Goal: Task Accomplishment & Management: Complete application form

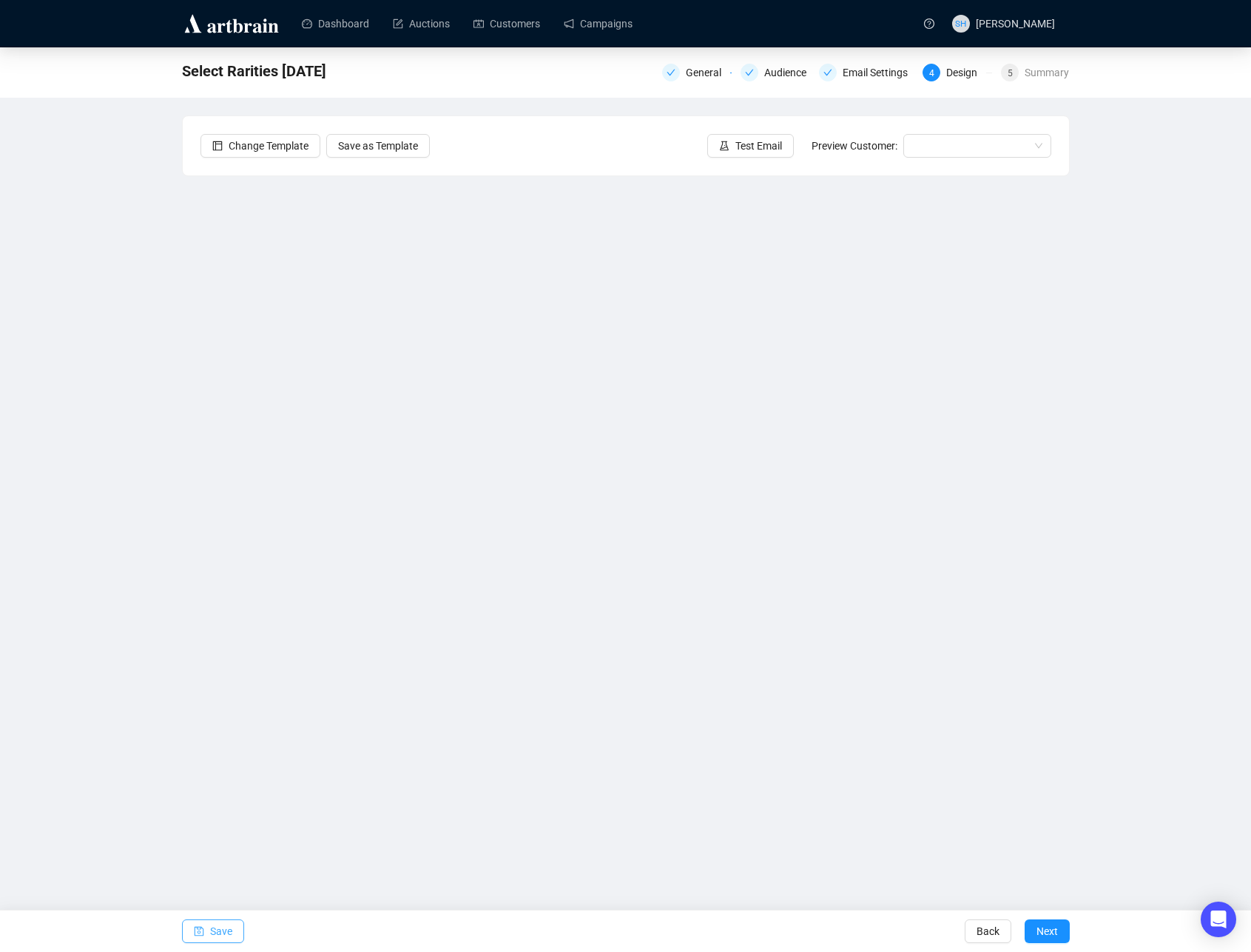
click at [208, 932] on button "Save" at bounding box center [212, 931] width 62 height 24
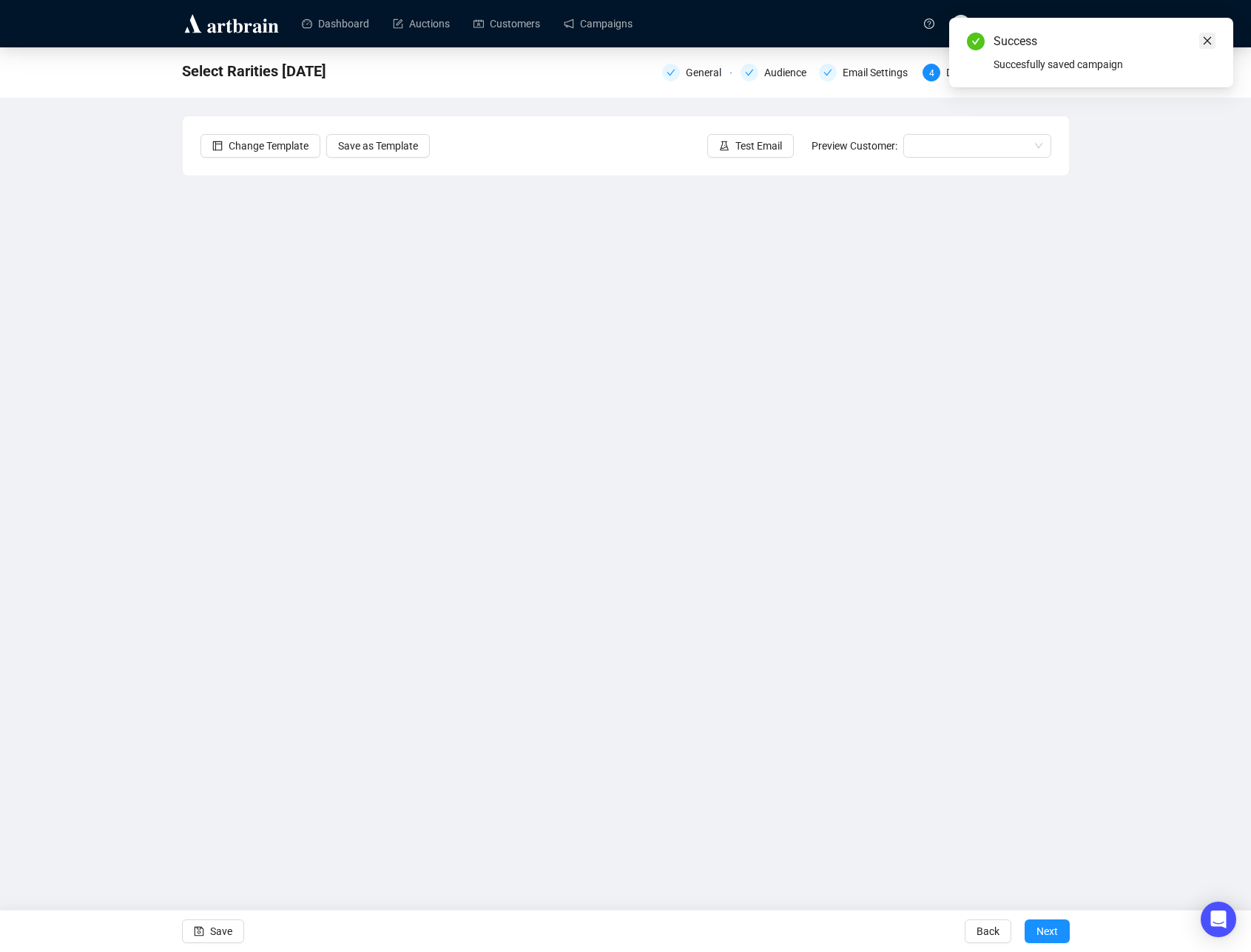
click at [1206, 42] on icon "close" at bounding box center [1207, 40] width 11 height 11
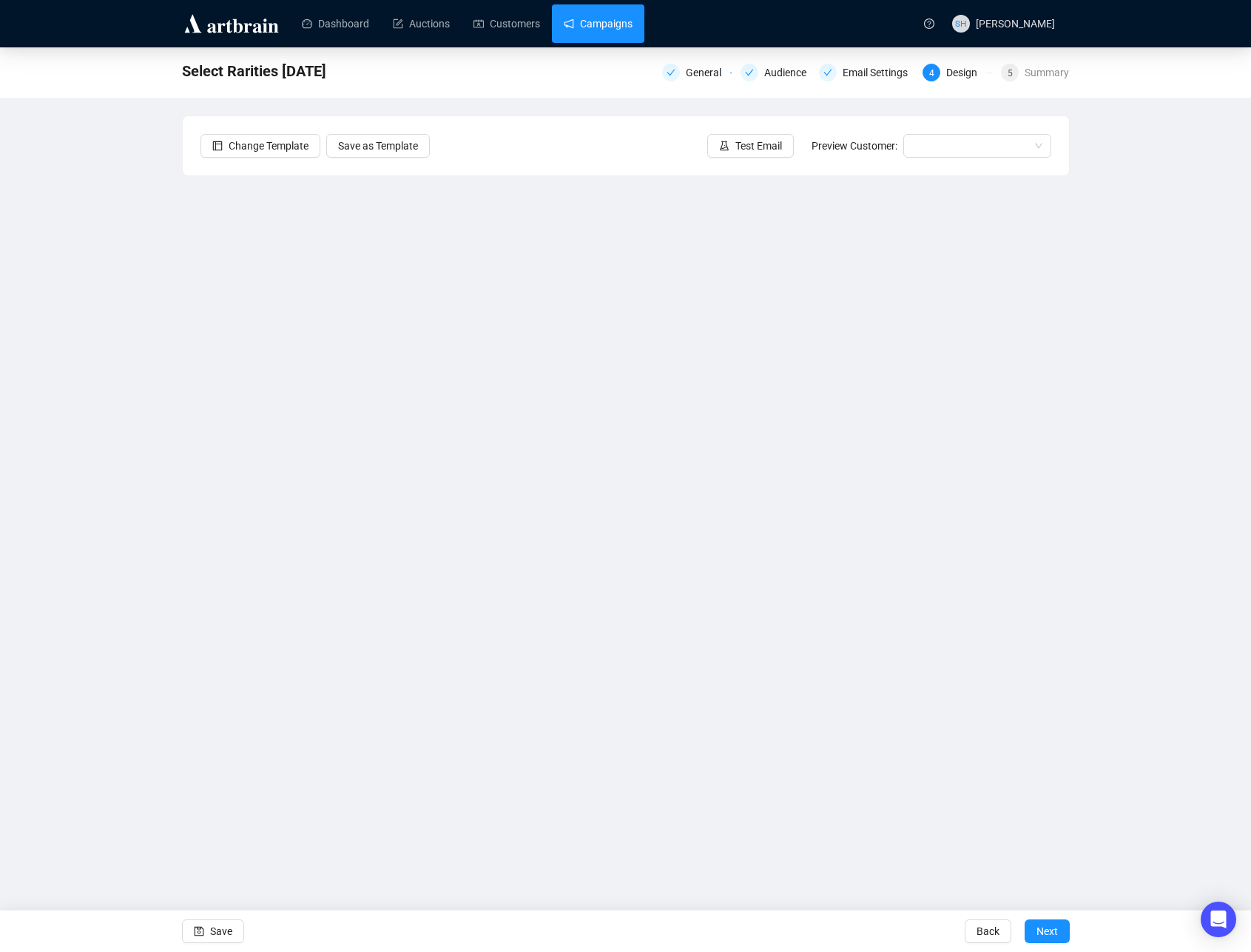
click at [593, 28] on link "Campaigns" at bounding box center [598, 24] width 69 height 38
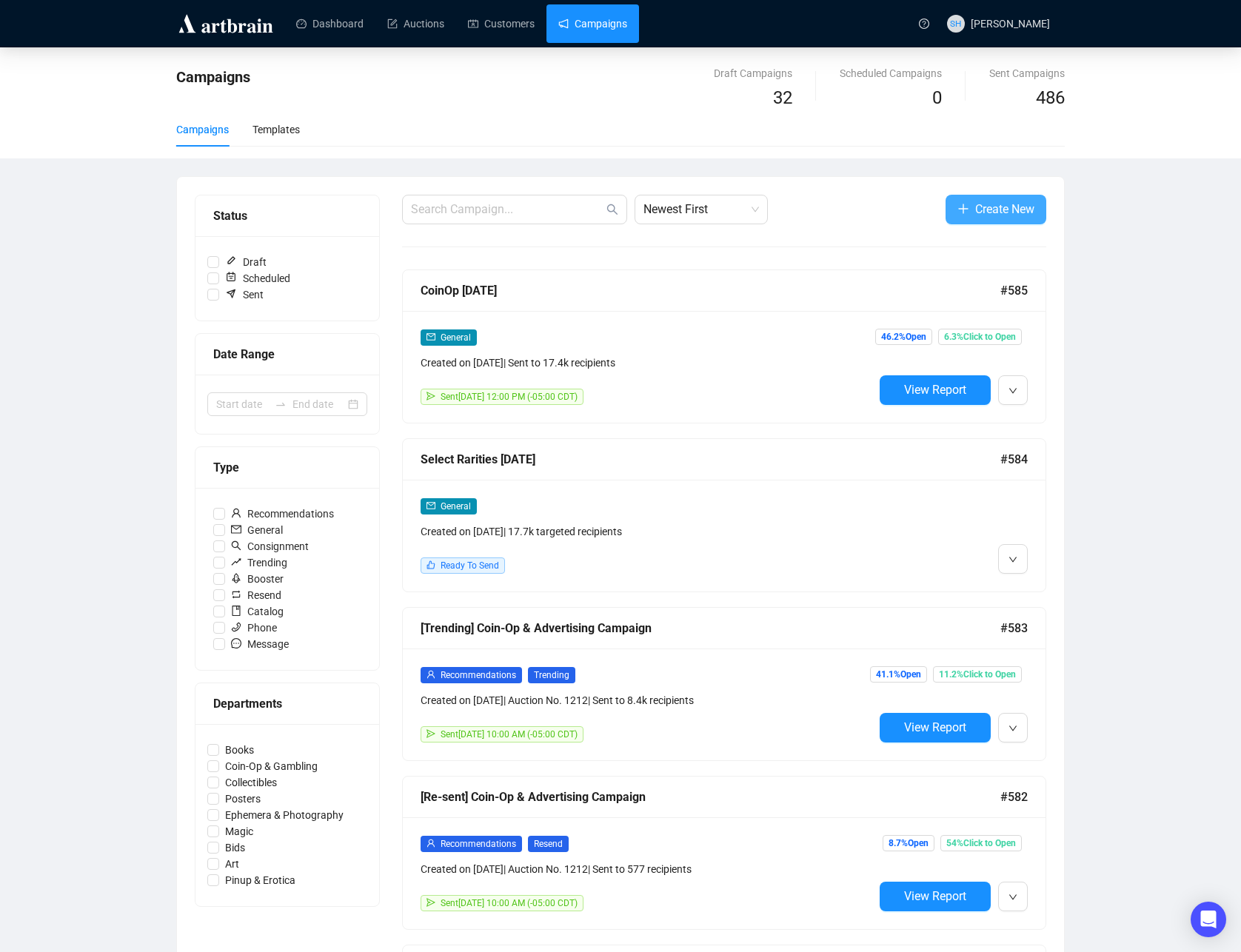
click at [982, 205] on span "Create New" at bounding box center [1005, 208] width 59 height 18
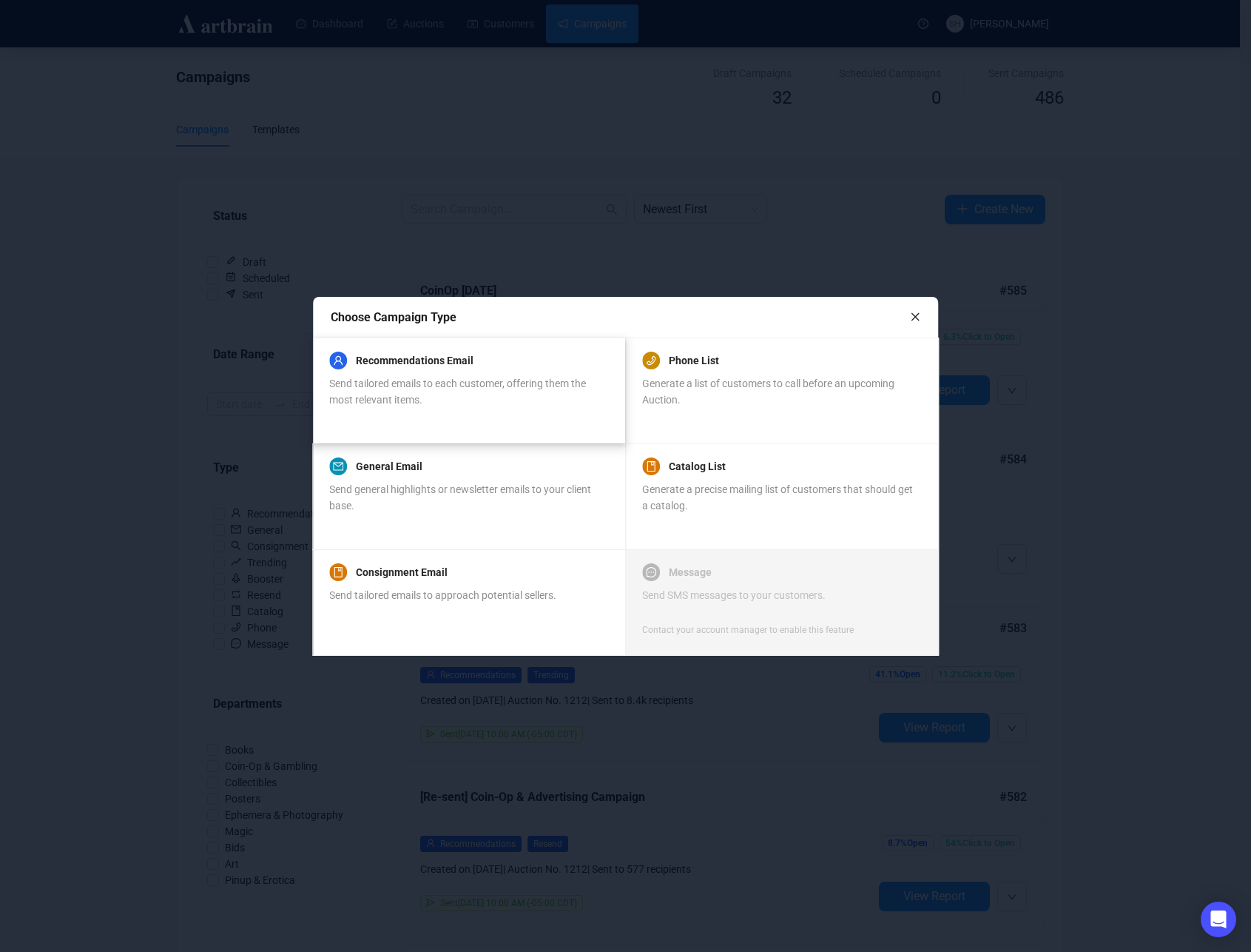
click at [398, 376] on div "Send tailored emails to each customer, offering them the most relevant items." at bounding box center [468, 392] width 278 height 32
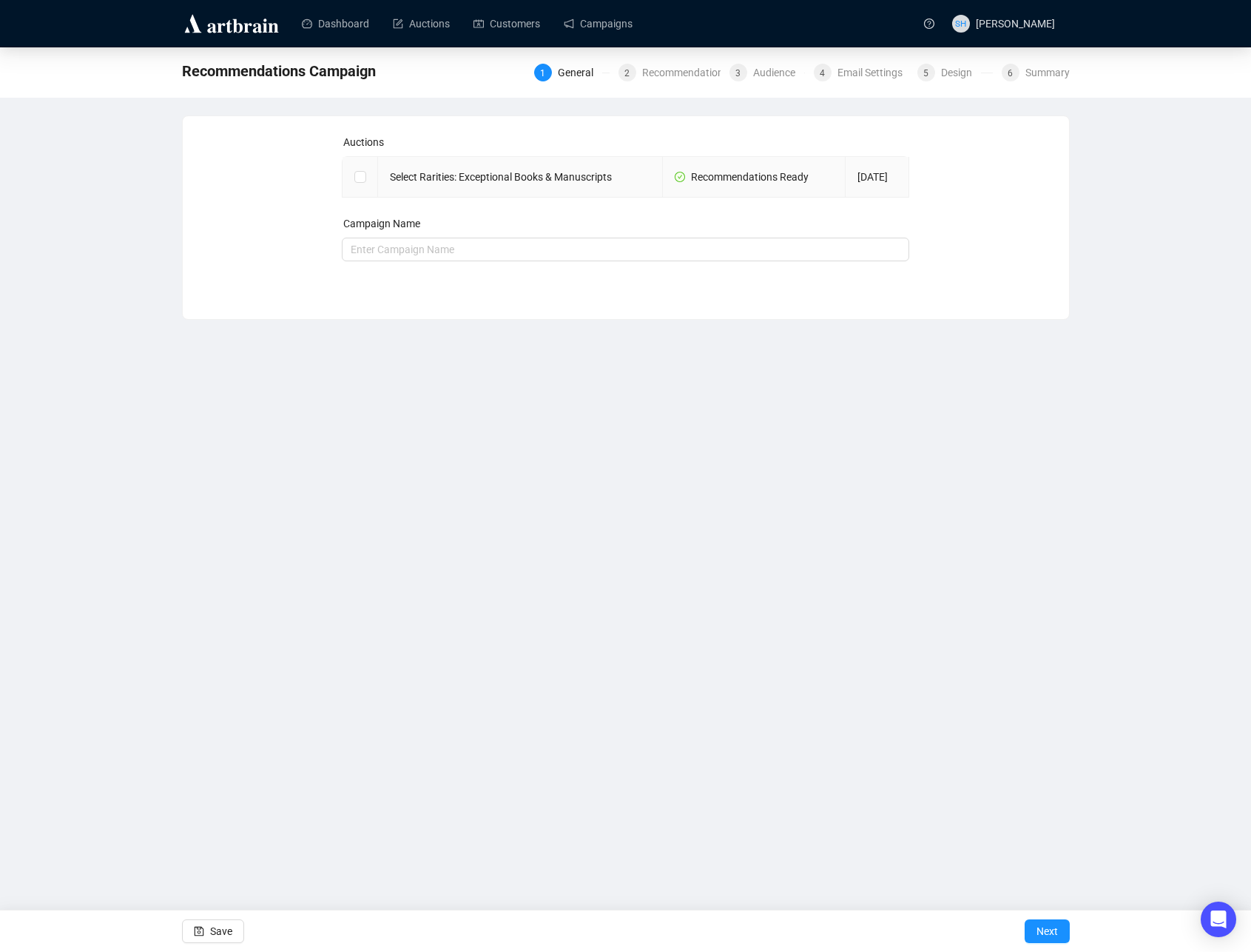
drag, startPoint x: 359, startPoint y: 176, endPoint x: 395, endPoint y: 227, distance: 62.4
click at [359, 176] on input "checkbox" at bounding box center [359, 176] width 11 height 11
checkbox input "true"
type input "Select Rarities: Exceptional Books & Manuscripts Campaign"
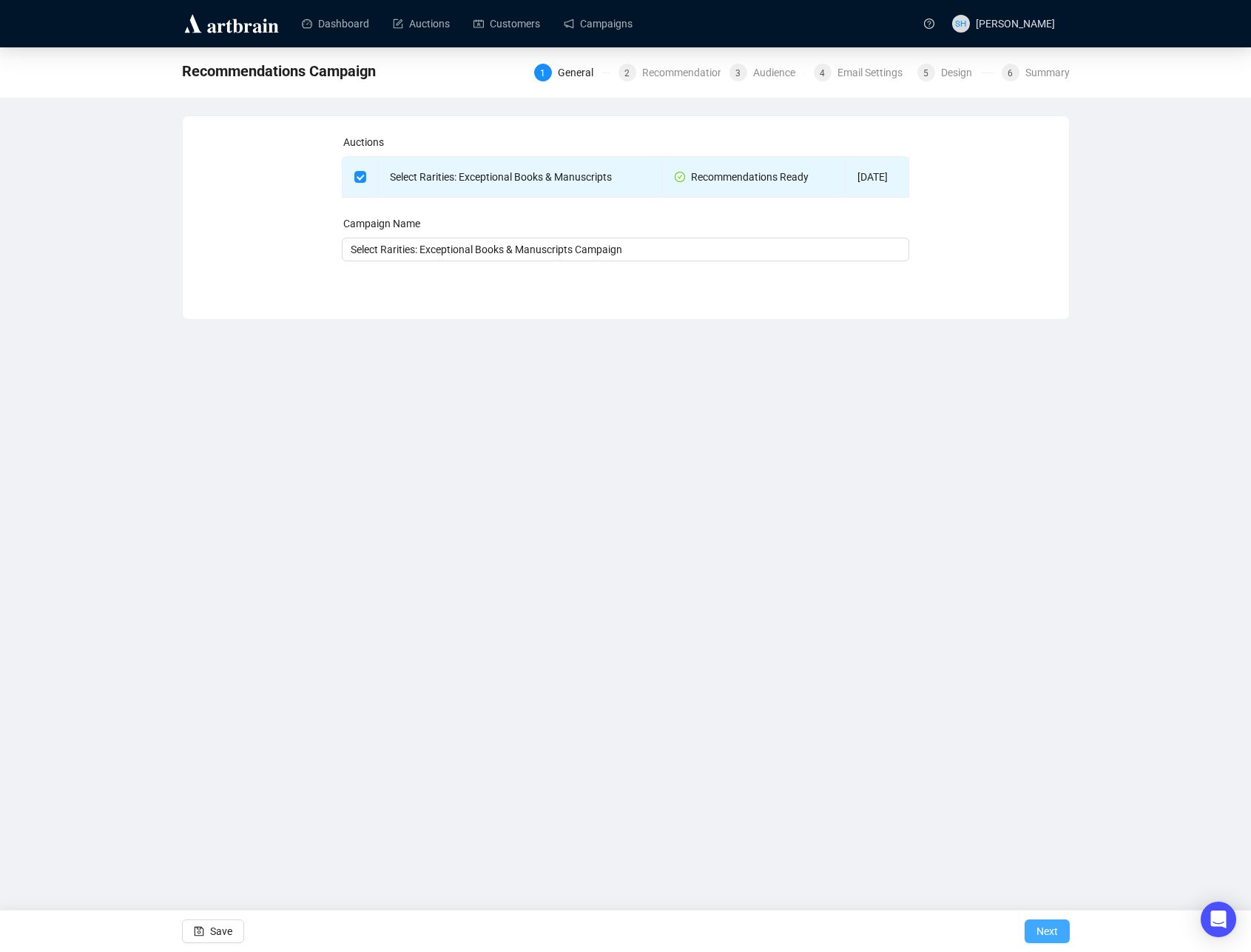
click at [1039, 931] on span "Next" at bounding box center [1047, 930] width 21 height 41
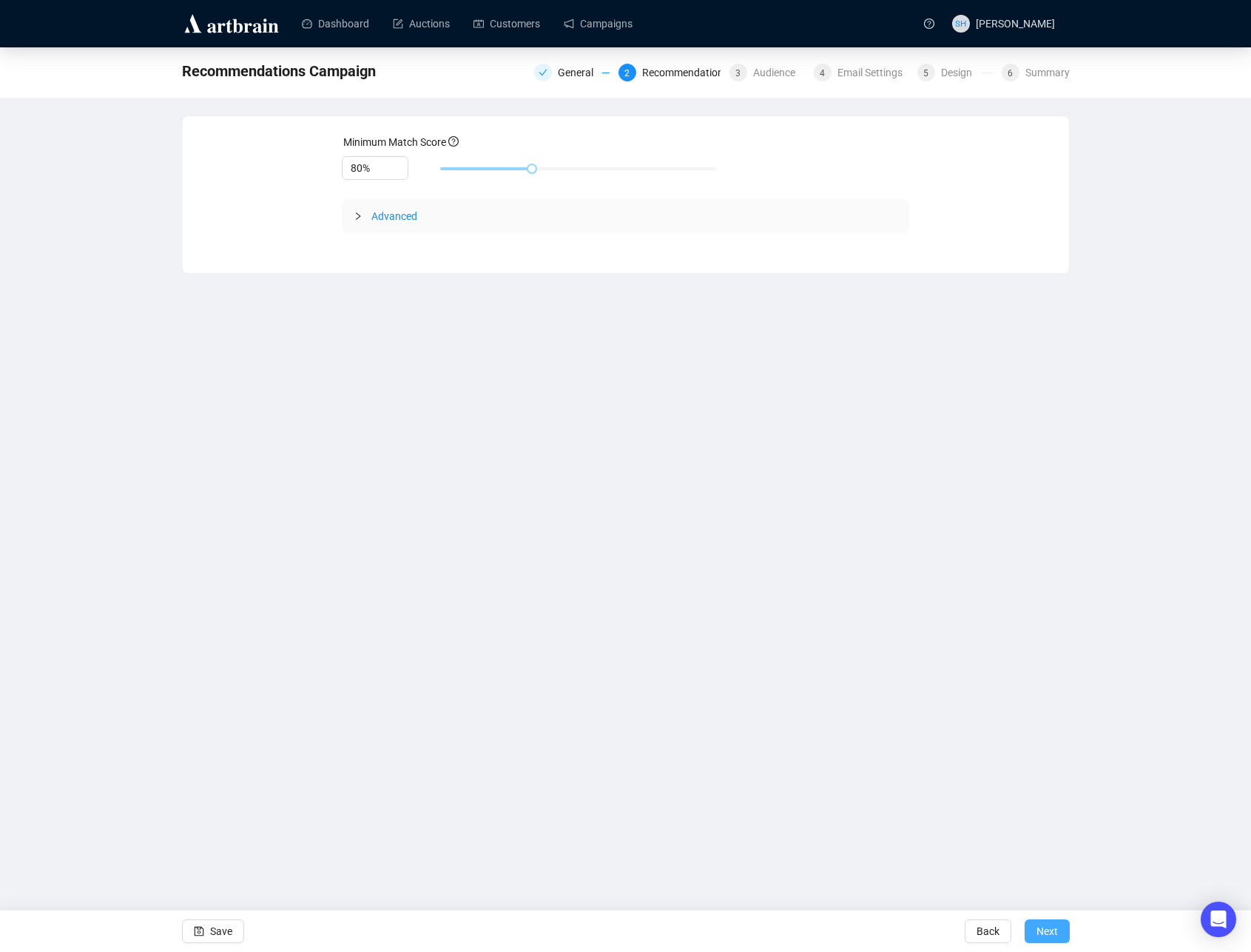
click at [1045, 926] on span "Next" at bounding box center [1047, 930] width 21 height 41
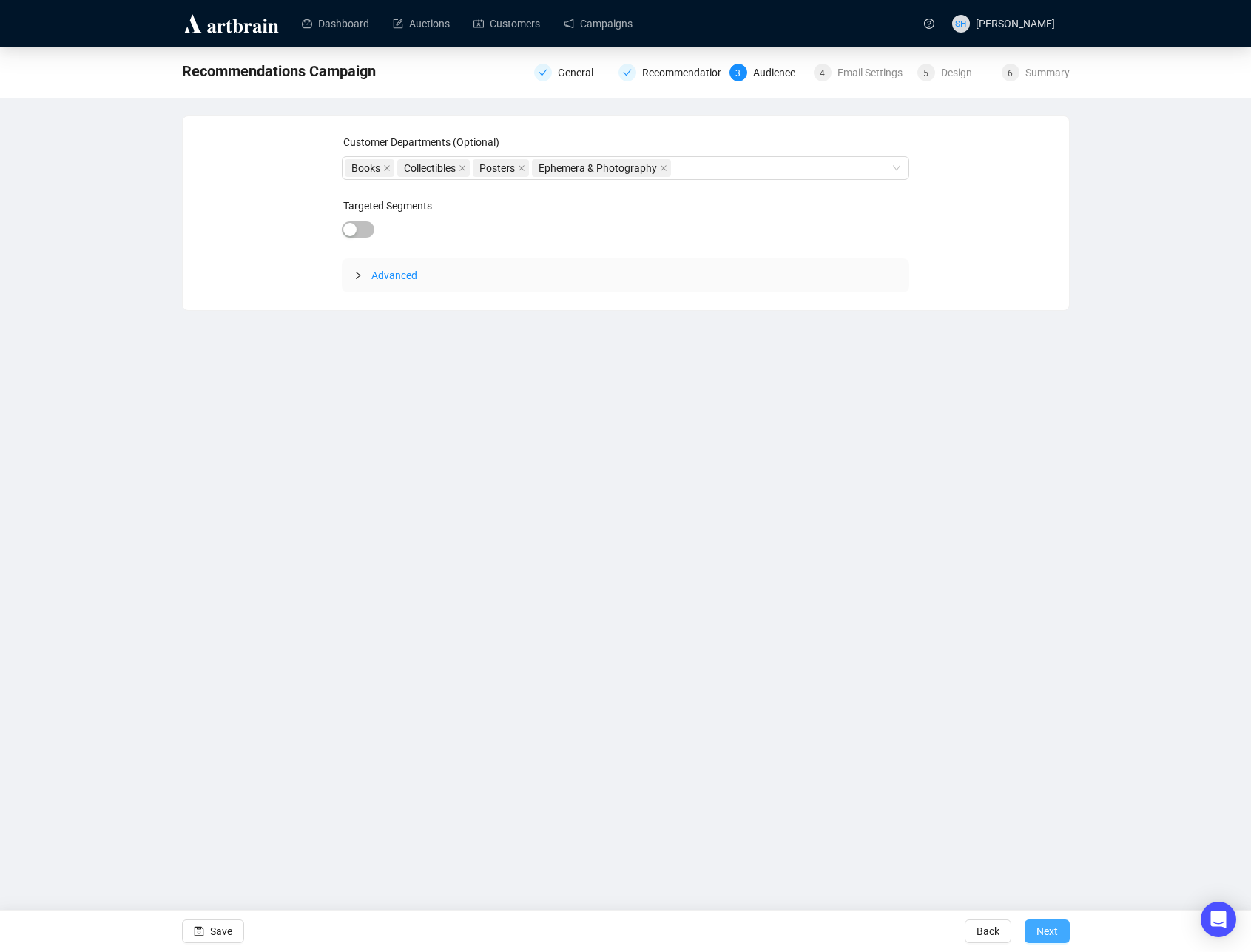
click at [1043, 930] on span "Next" at bounding box center [1047, 930] width 21 height 41
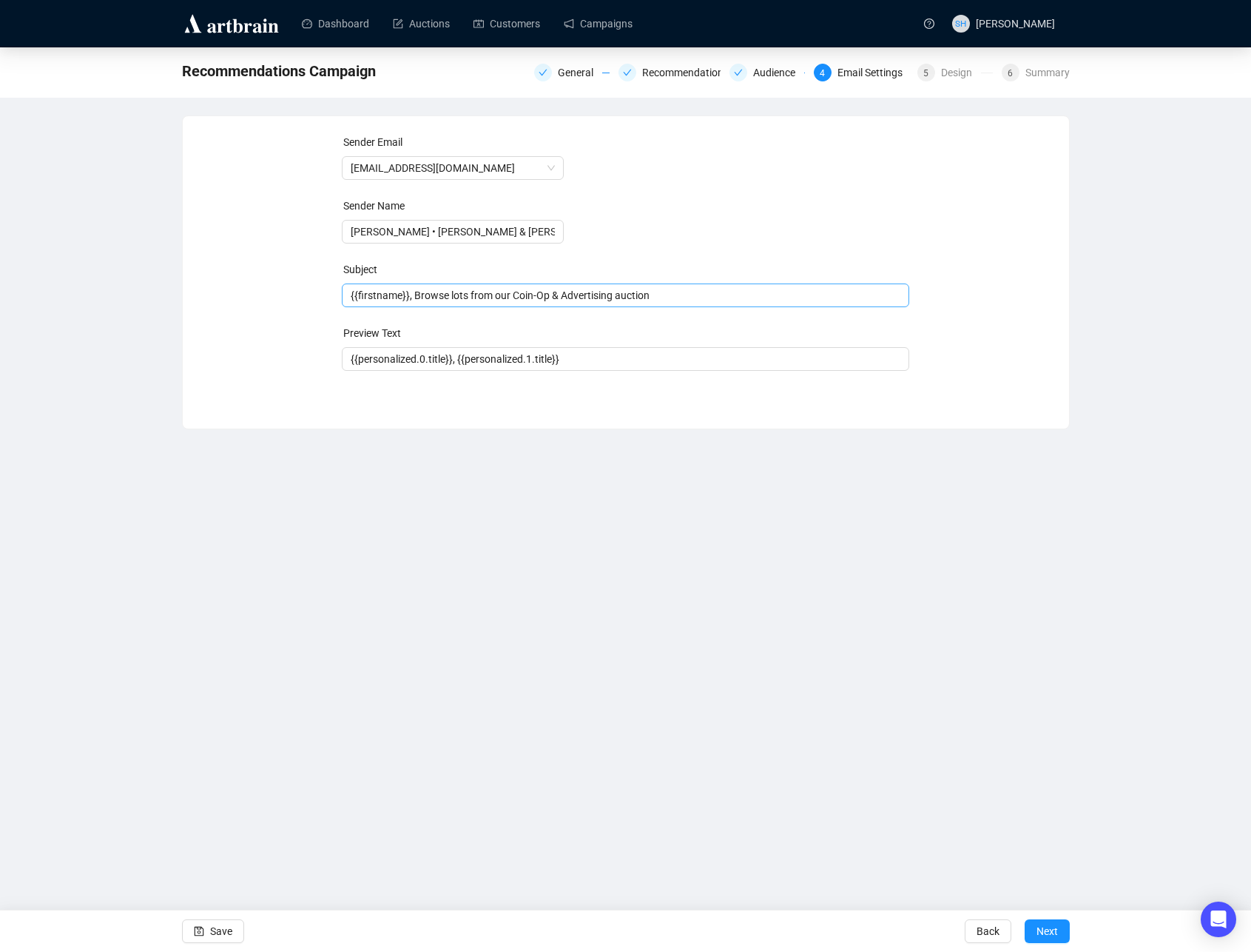
click at [538, 293] on span "{{firstname}}, Browse lots from our Coin-Op & Advertising auction" at bounding box center [626, 295] width 568 height 11
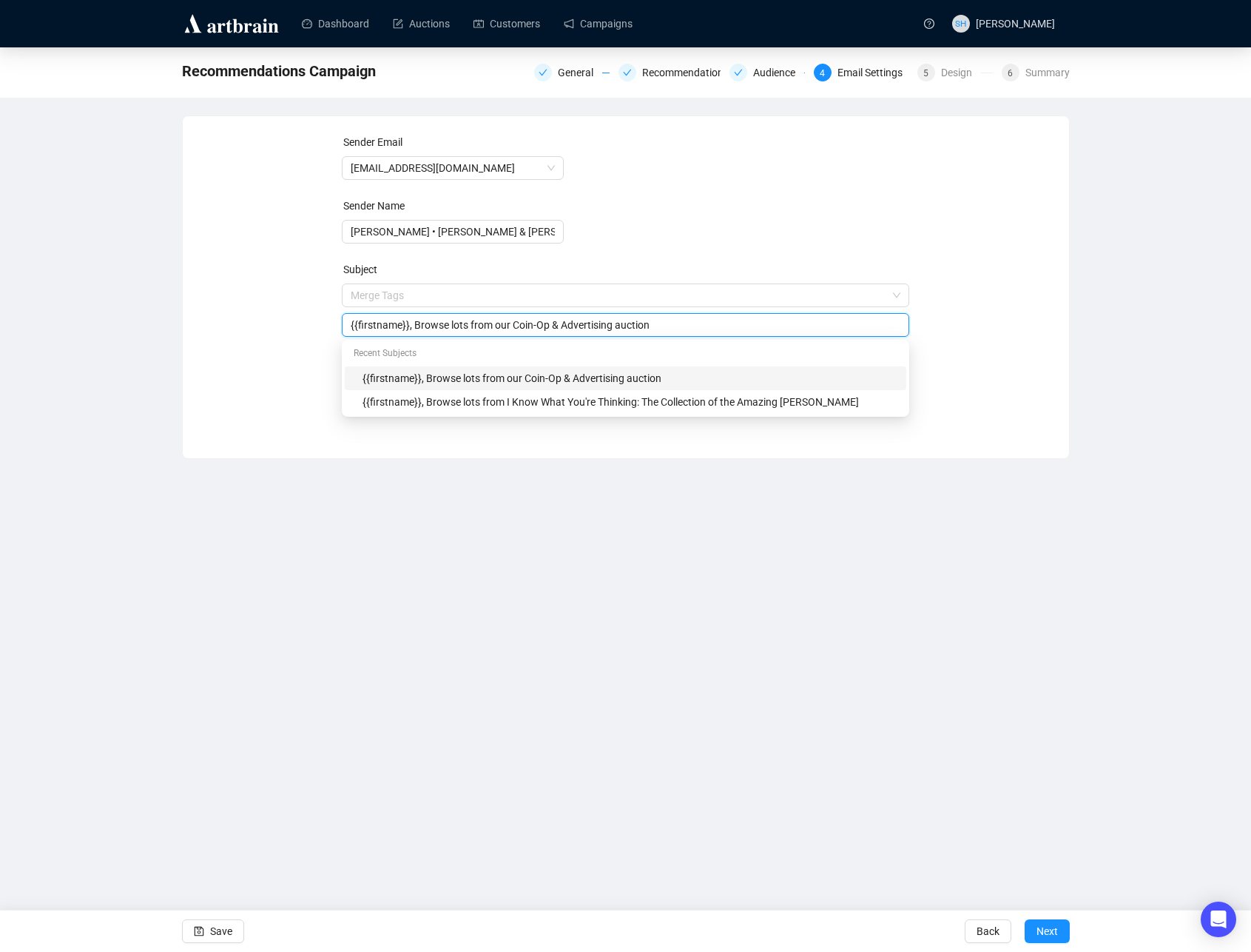
drag, startPoint x: 520, startPoint y: 325, endPoint x: 675, endPoint y: 333, distance: 155.2
click at [669, 325] on input "{{firstname}}, Browse lots from our Coin-Op & Advertising auction" at bounding box center [625, 324] width 550 height 16
paste input "Select Rarities: Exceptional Books & Manuscripts"
click at [628, 641] on div "Dashboard Auctions Customers Campaigns SH [PERSON_NAME] Recommendations Campaig…" at bounding box center [625, 476] width 1251 height 952
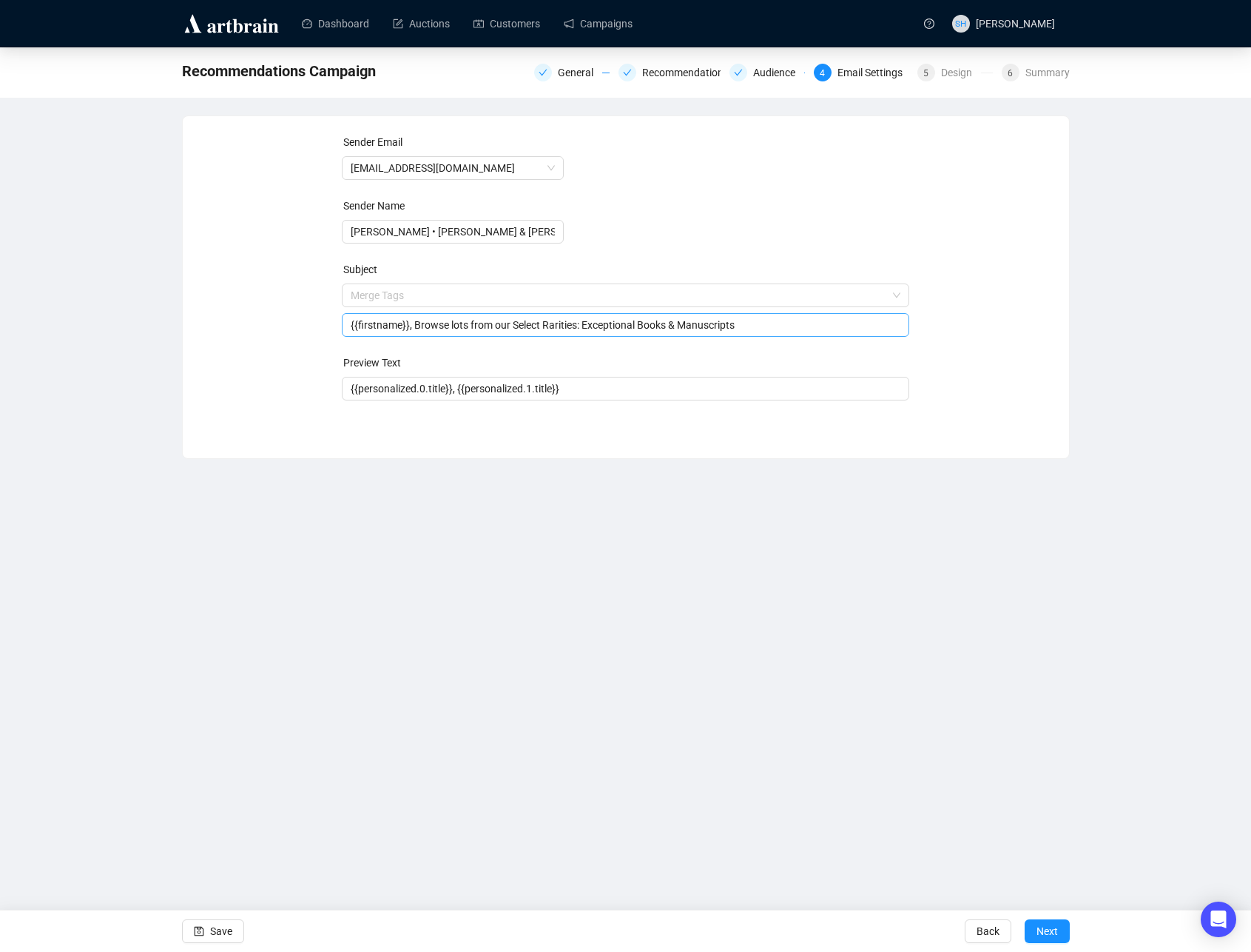
click at [762, 325] on input "{{firstname}}, Browse lots from our Select Rarities: Exceptional Books & Manusc…" at bounding box center [625, 324] width 550 height 16
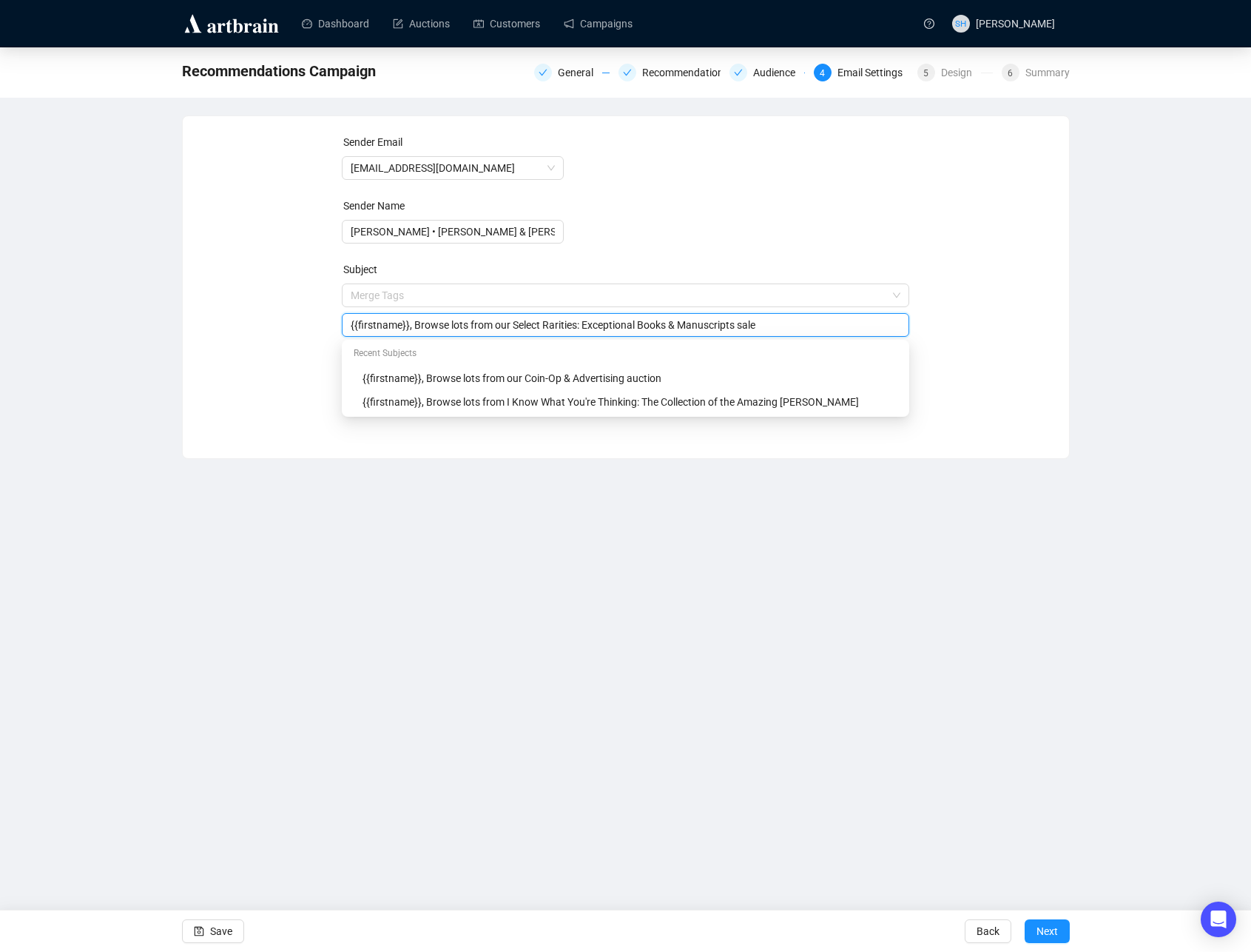
type input "{{firstname}}, Browse lots from our Select Rarities: Exceptional Books & Manusc…"
drag, startPoint x: 682, startPoint y: 616, endPoint x: 679, endPoint y: 624, distance: 8.5
click at [682, 616] on div "Dashboard Auctions Customers Campaigns SH [PERSON_NAME] Recommendations Campaig…" at bounding box center [625, 476] width 1251 height 952
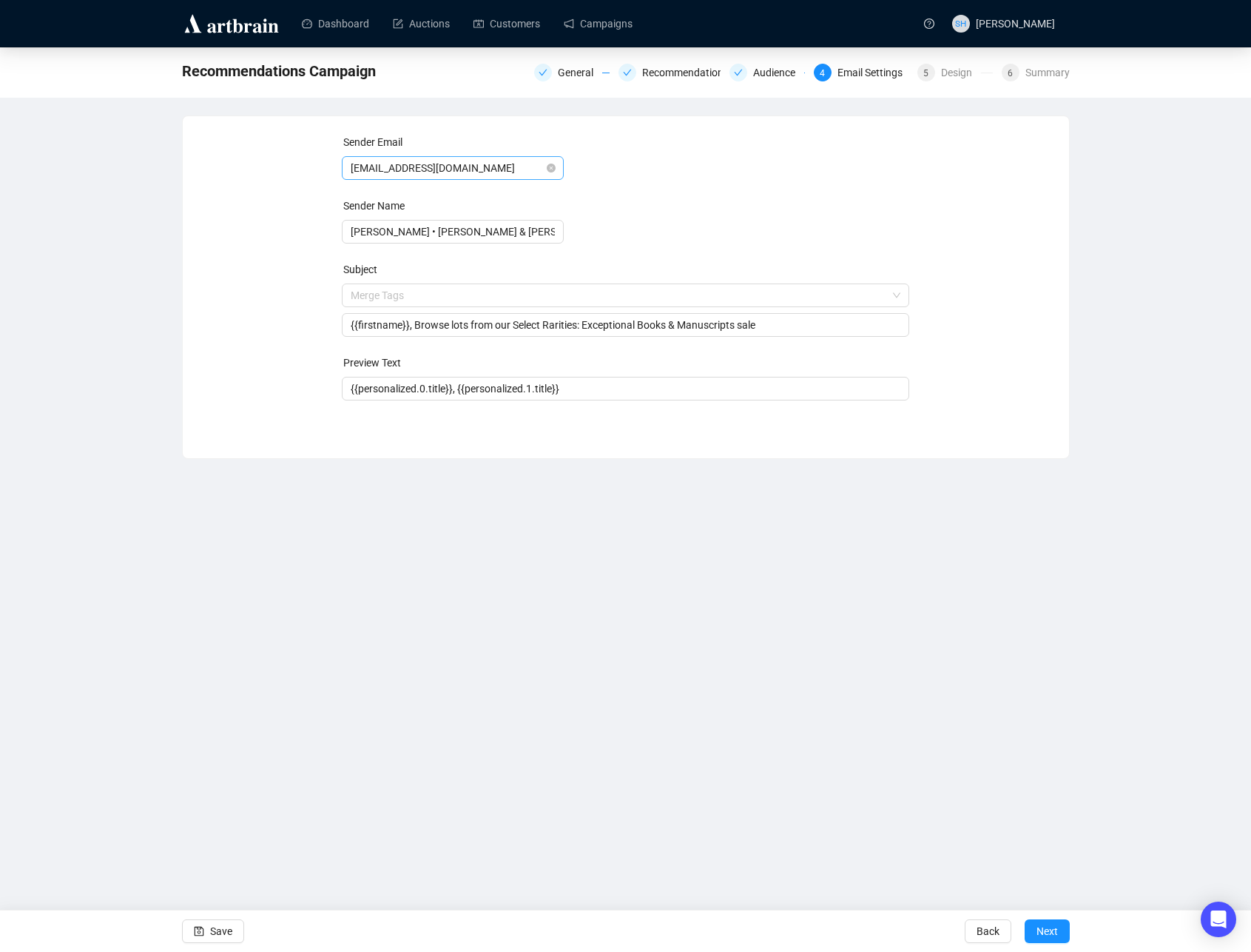
click at [396, 162] on span "[EMAIL_ADDRESS][DOMAIN_NAME]" at bounding box center [453, 167] width 205 height 22
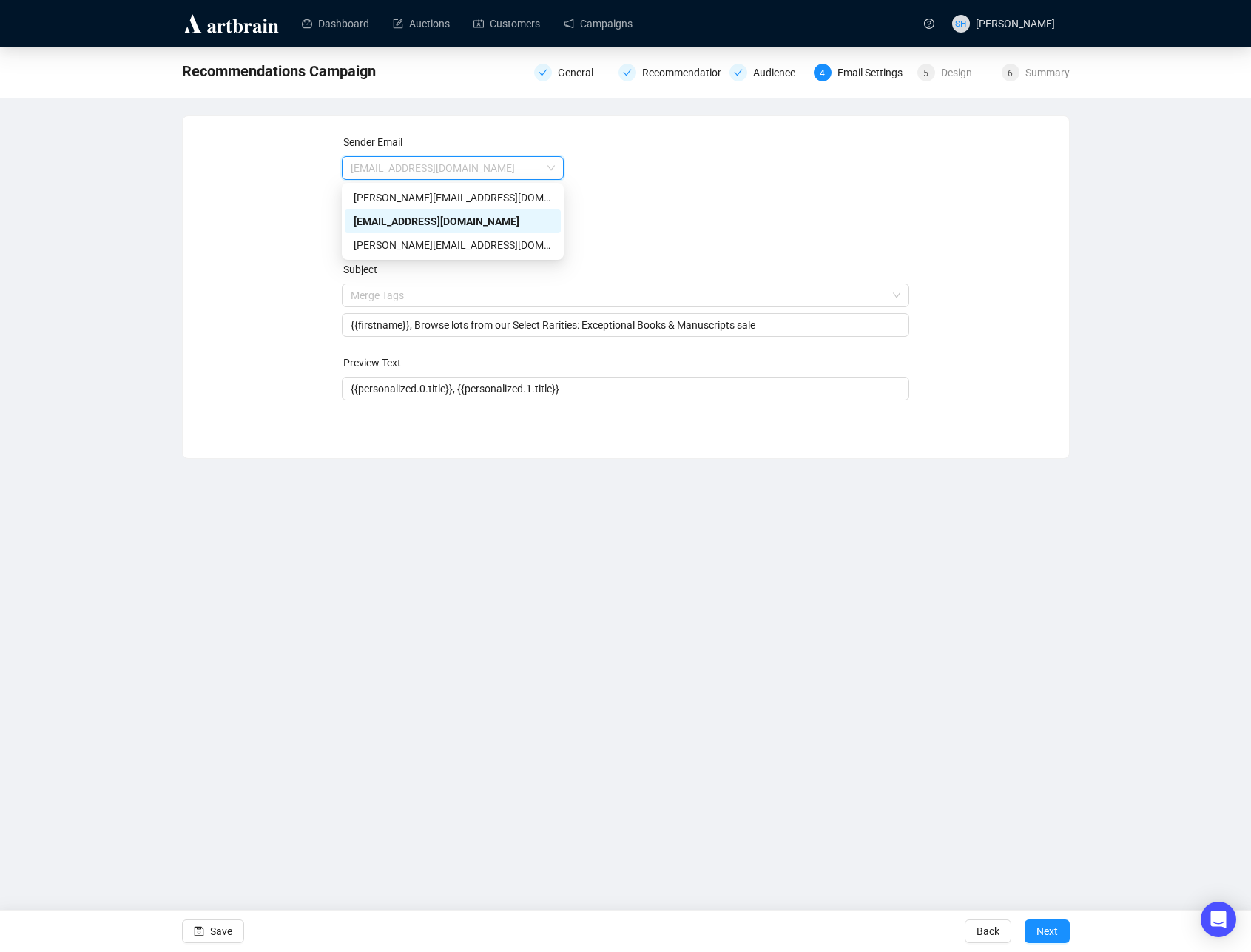
click at [373, 218] on div "[EMAIL_ADDRESS][DOMAIN_NAME]" at bounding box center [453, 221] width 199 height 16
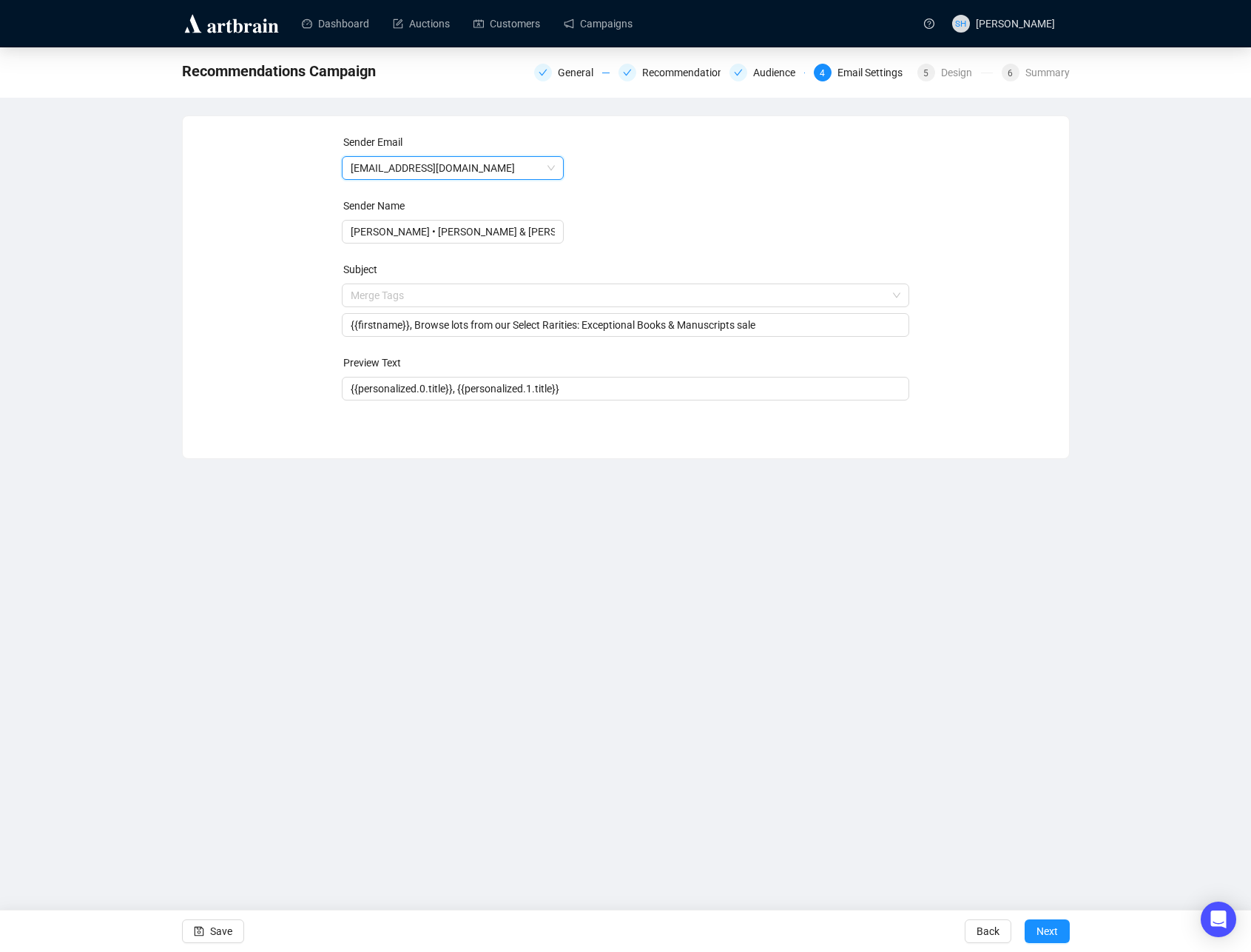
click at [240, 239] on div "Sender Email [EMAIL_ADDRESS][DOMAIN_NAME] [EMAIL_ADDRESS][DOMAIN_NAME] Sender N…" at bounding box center [626, 275] width 851 height 284
drag, startPoint x: 413, startPoint y: 228, endPoint x: 321, endPoint y: 224, distance: 92.1
click at [323, 227] on div "Sender Email [EMAIL_ADDRESS][DOMAIN_NAME] Sender Name [PERSON_NAME] • [PERSON_N…" at bounding box center [626, 275] width 851 height 284
type input "Potter & Potter Auctions"
drag, startPoint x: 513, startPoint y: 681, endPoint x: 513, endPoint y: 690, distance: 9.0
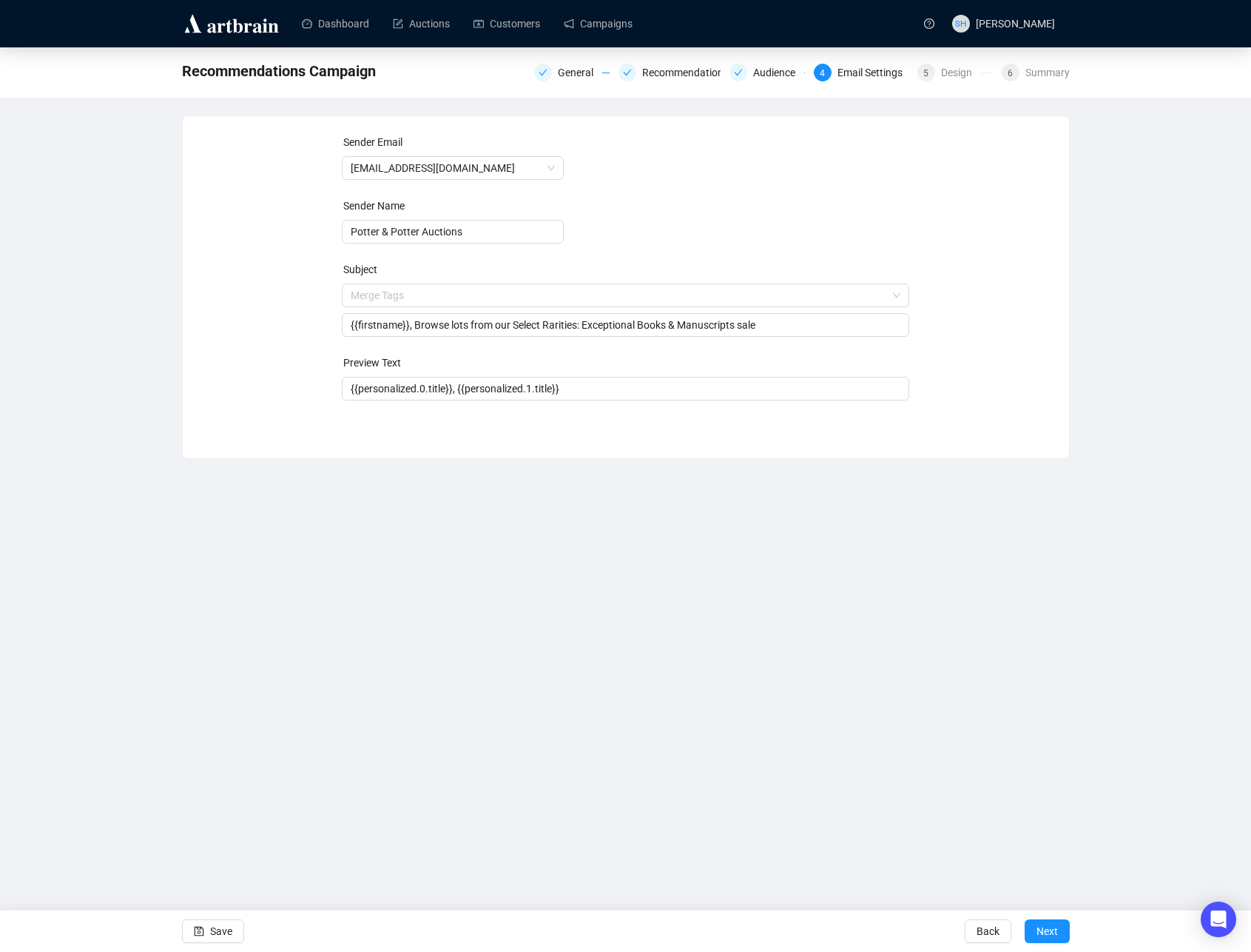
click at [513, 681] on div "Dashboard Auctions Customers Campaigns SH [PERSON_NAME] Recommendations Campaig…" at bounding box center [625, 476] width 1251 height 952
click at [1040, 930] on span "Next" at bounding box center [1047, 930] width 21 height 41
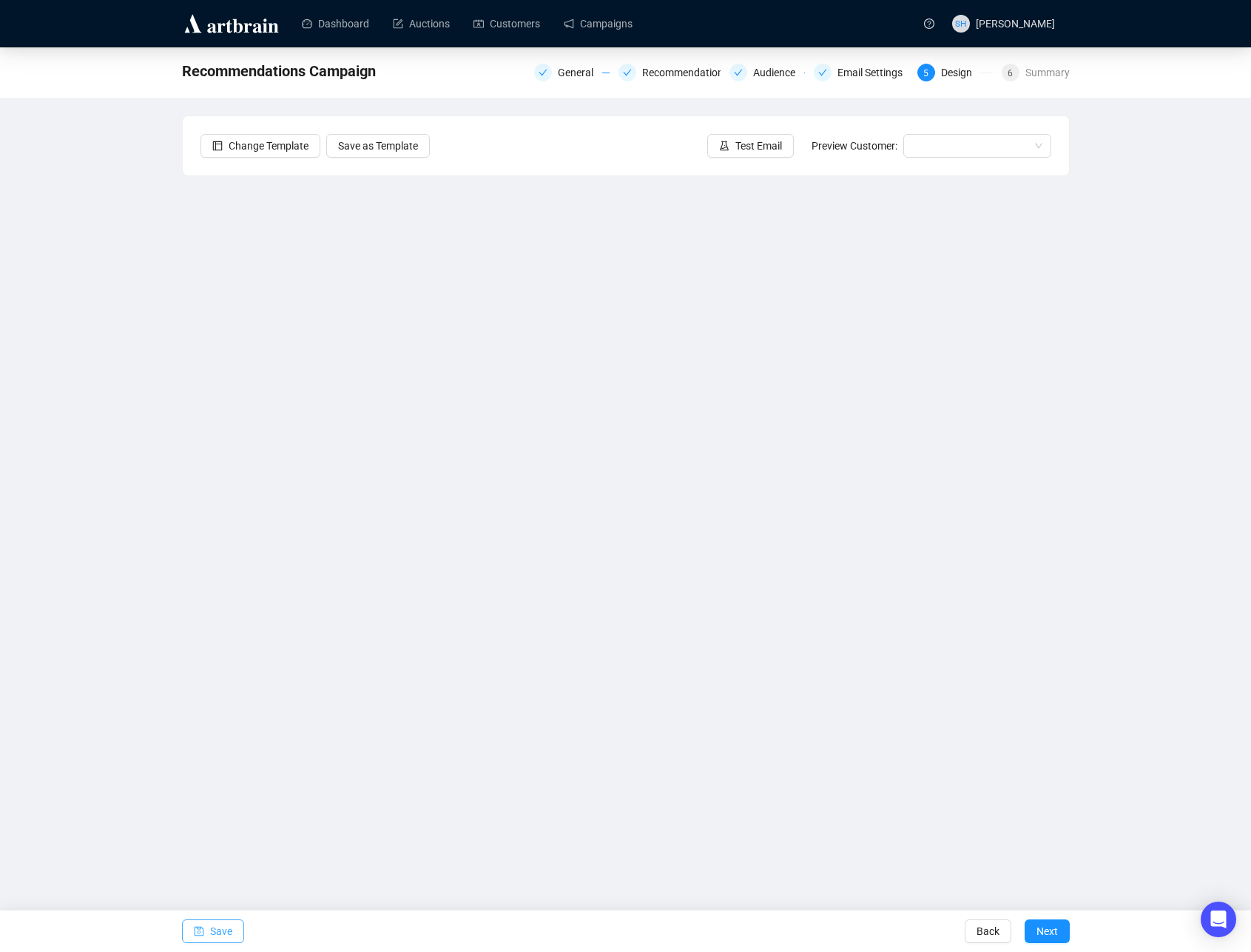
click at [210, 933] on span "Save" at bounding box center [221, 930] width 22 height 41
click at [217, 933] on span "Save" at bounding box center [221, 930] width 22 height 41
click at [219, 929] on span "Save" at bounding box center [221, 930] width 22 height 41
click at [739, 143] on span "Test Email" at bounding box center [759, 145] width 47 height 16
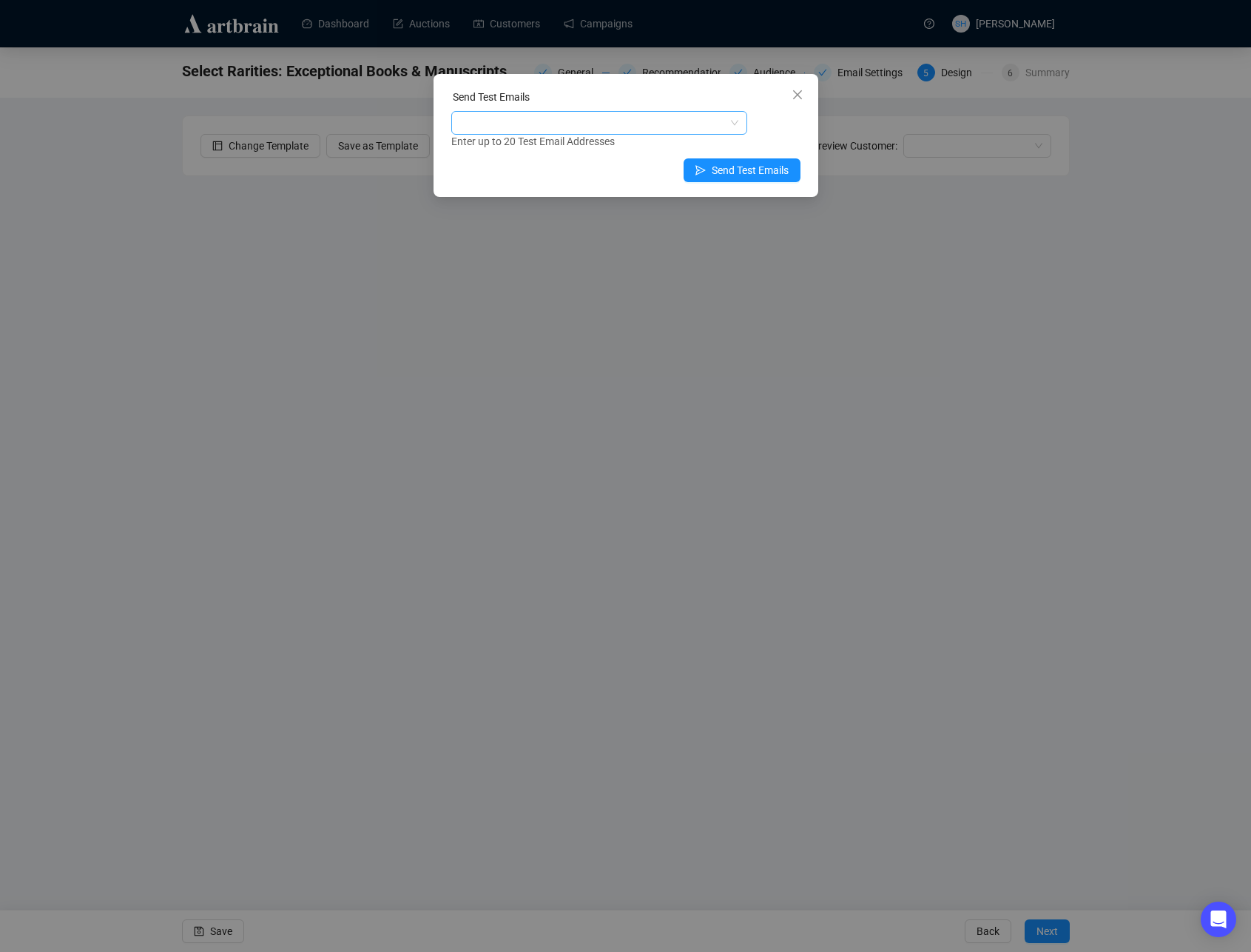
click at [477, 119] on div at bounding box center [591, 123] width 274 height 21
click at [466, 121] on div at bounding box center [591, 123] width 274 height 21
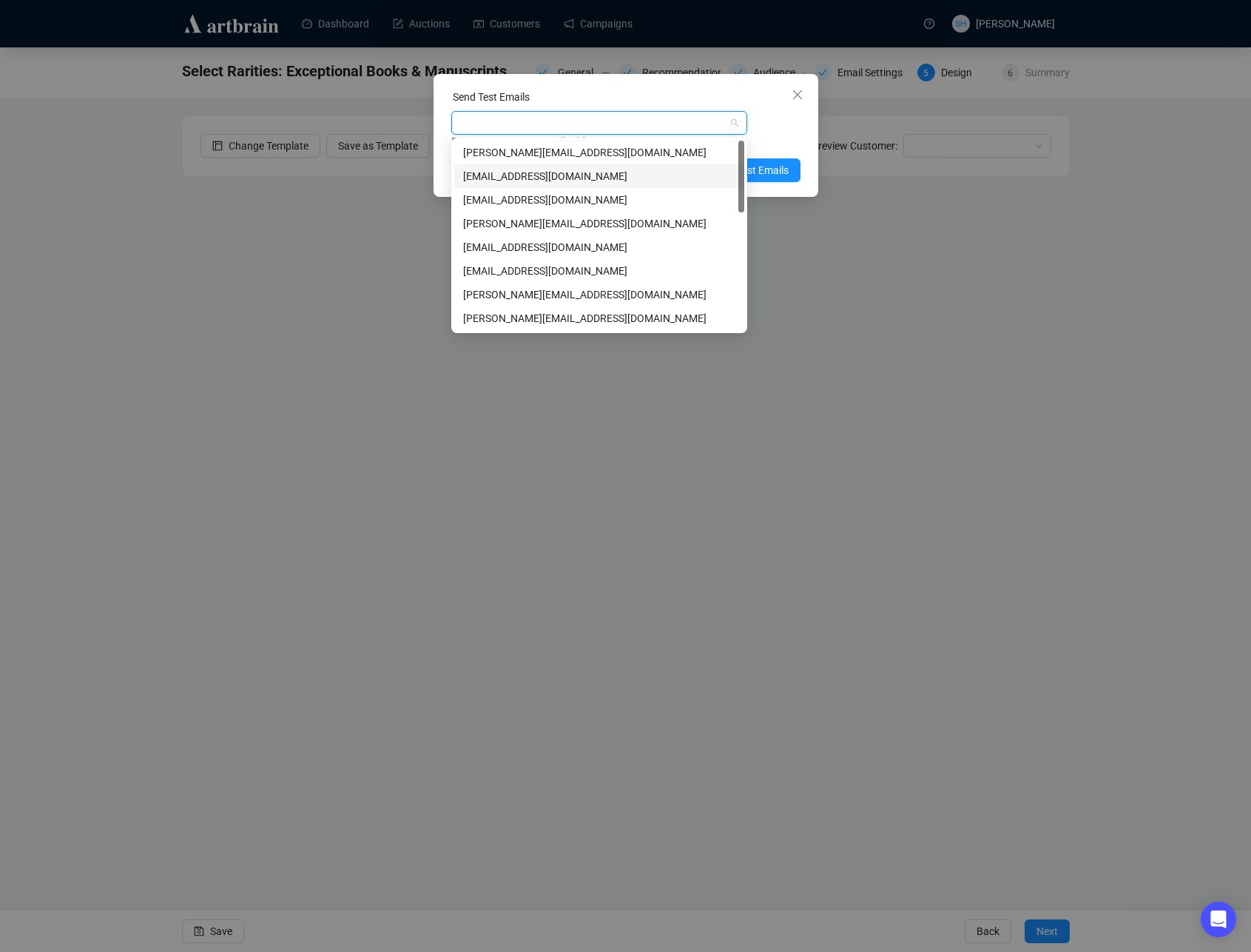
click at [493, 177] on div "[EMAIL_ADDRESS][DOMAIN_NAME]" at bounding box center [599, 176] width 272 height 16
click at [615, 120] on div "[EMAIL_ADDRESS][DOMAIN_NAME]" at bounding box center [591, 123] width 274 height 21
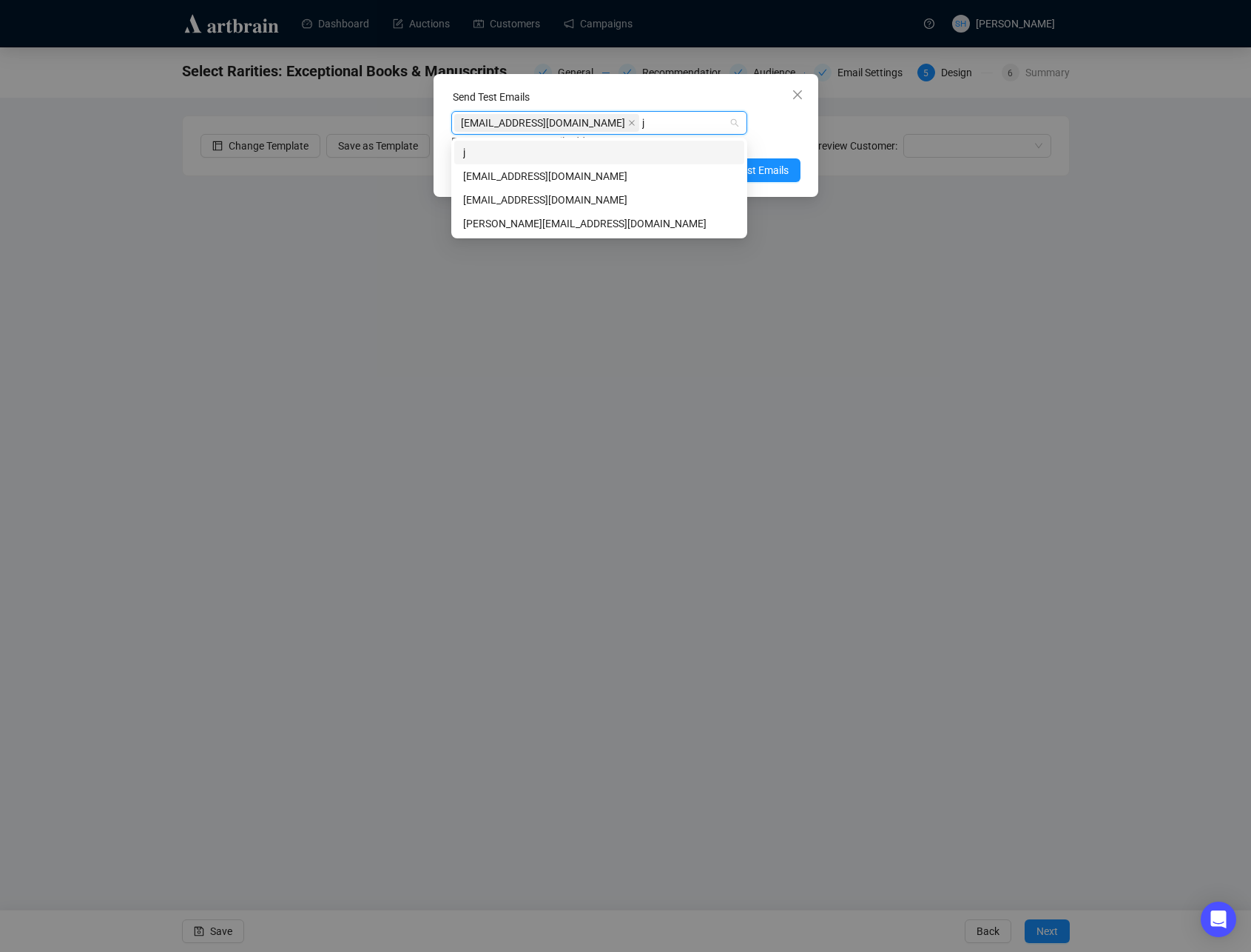
type input "jo"
click at [499, 200] on div "[EMAIL_ADDRESS][DOMAIN_NAME]" at bounding box center [599, 200] width 272 height 16
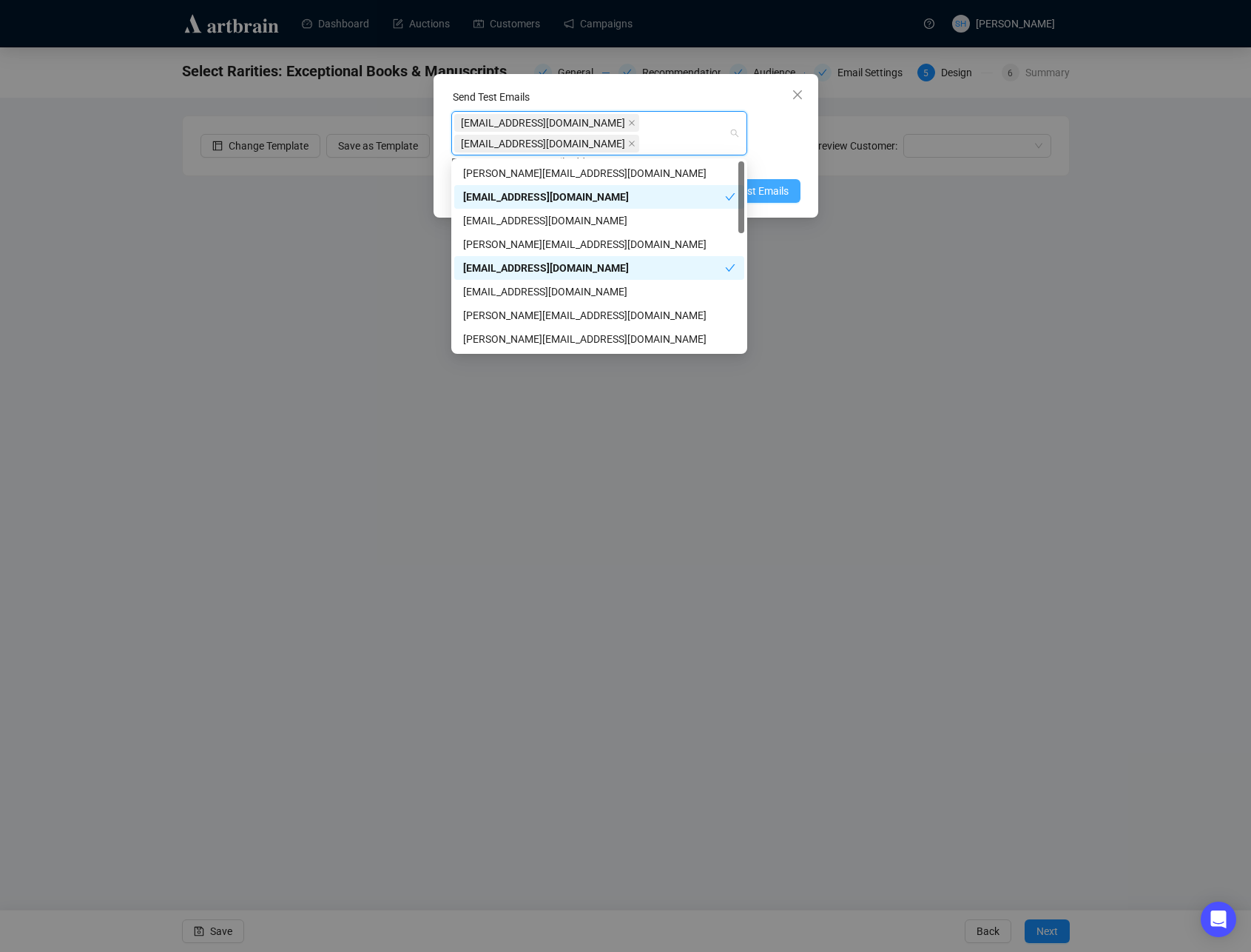
click at [762, 190] on span "Send Test Emails" at bounding box center [750, 190] width 77 height 16
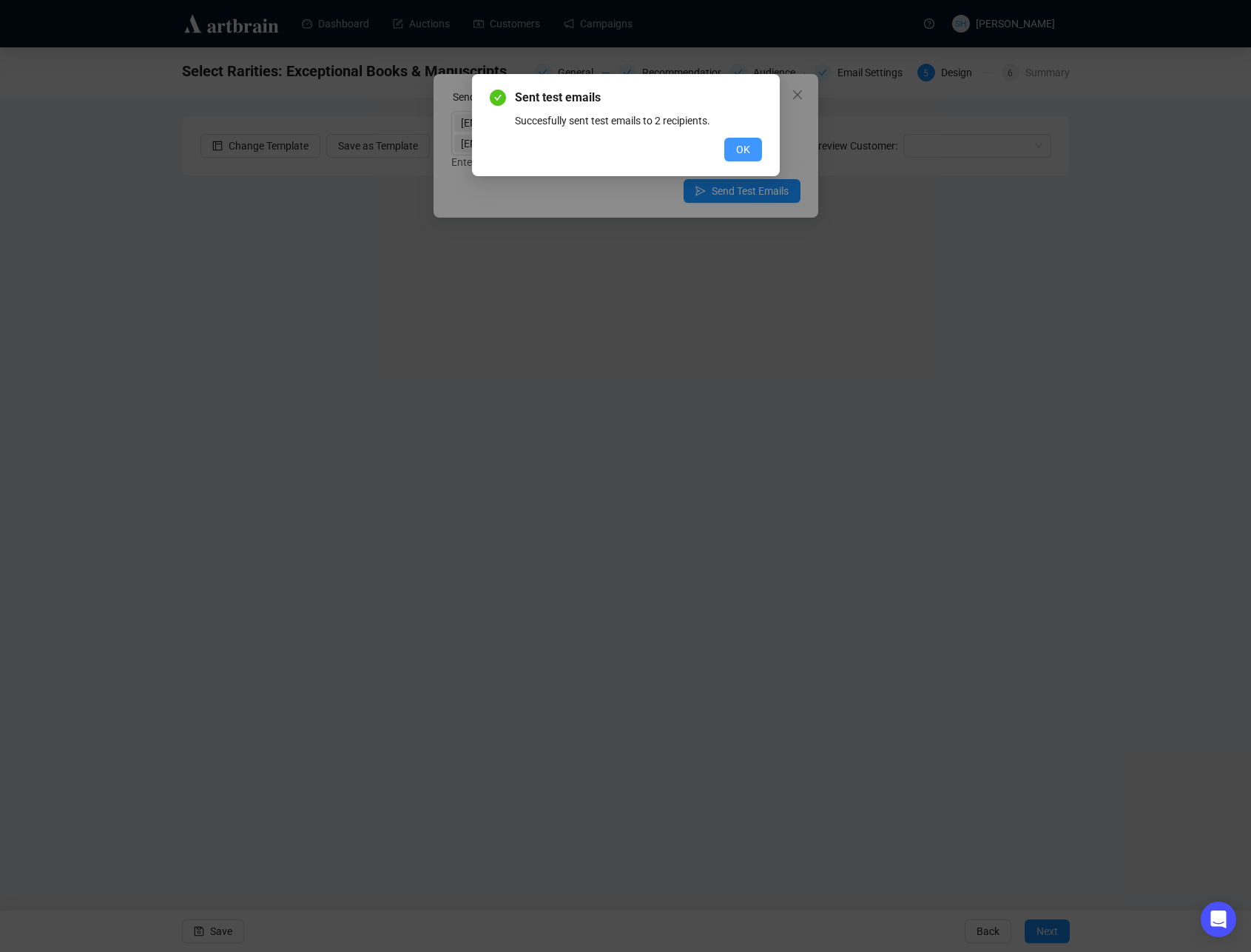
click at [739, 148] on span "OK" at bounding box center [743, 149] width 14 height 16
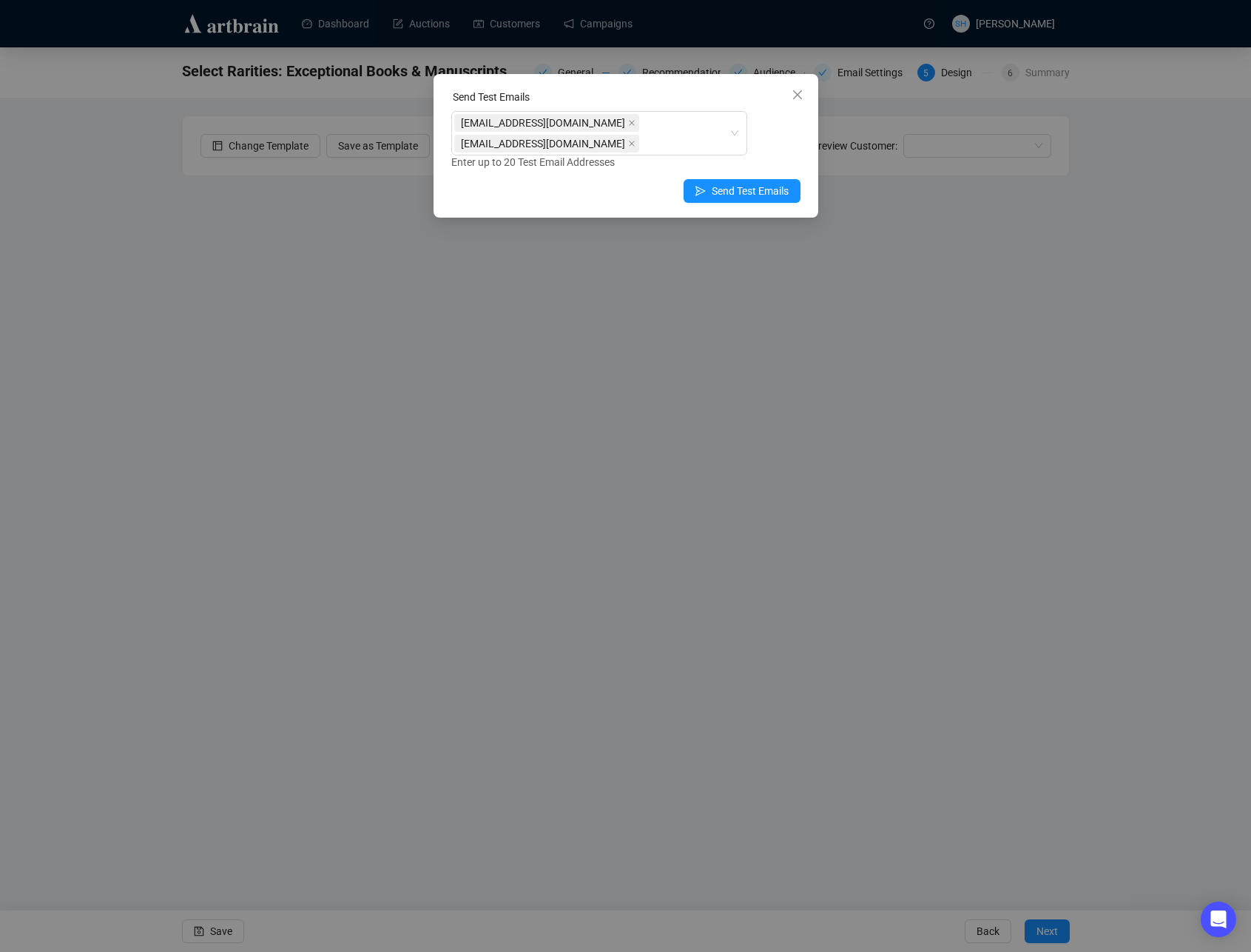
click at [795, 94] on icon "close" at bounding box center [798, 95] width 11 height 11
